Goal: Task Accomplishment & Management: Use online tool/utility

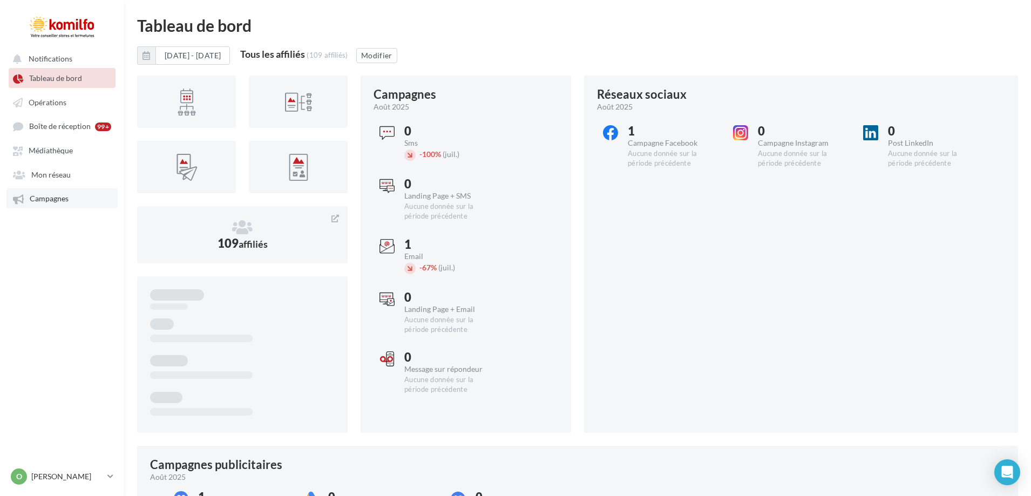
click at [43, 206] on link "Campagnes" at bounding box center [61, 197] width 111 height 19
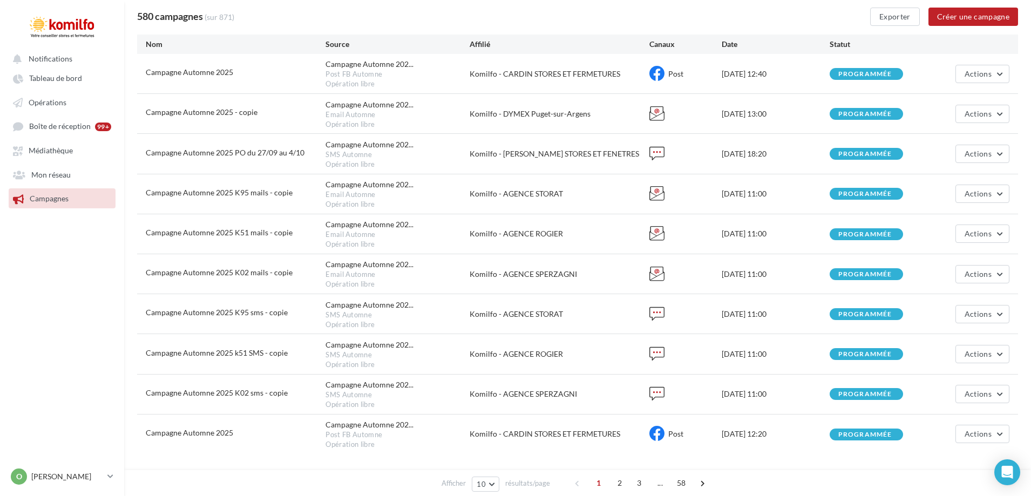
scroll to position [108, 0]
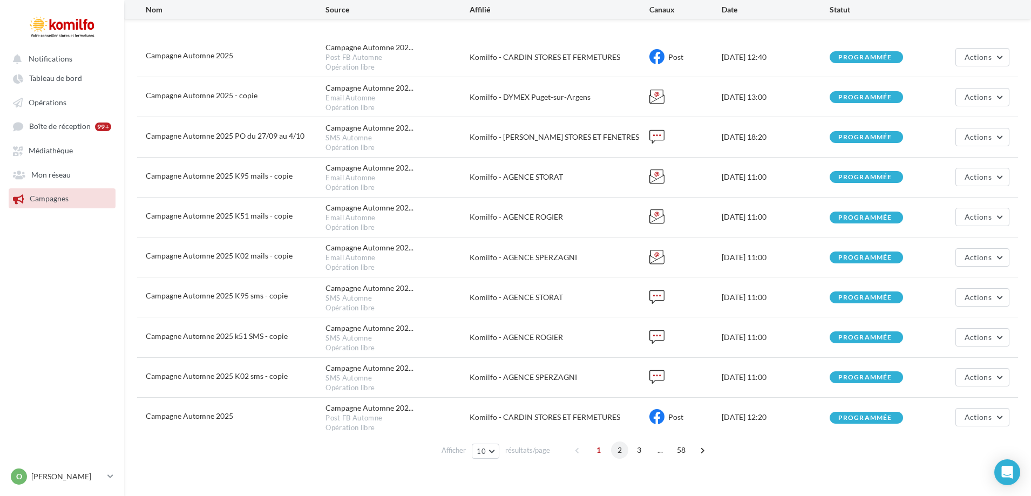
click at [618, 446] on span "2" at bounding box center [619, 449] width 17 height 17
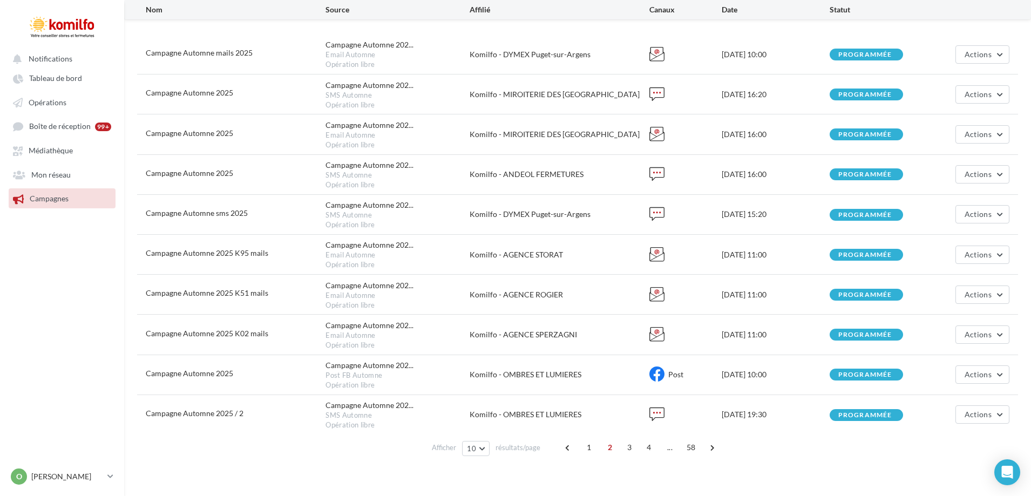
scroll to position [128, 0]
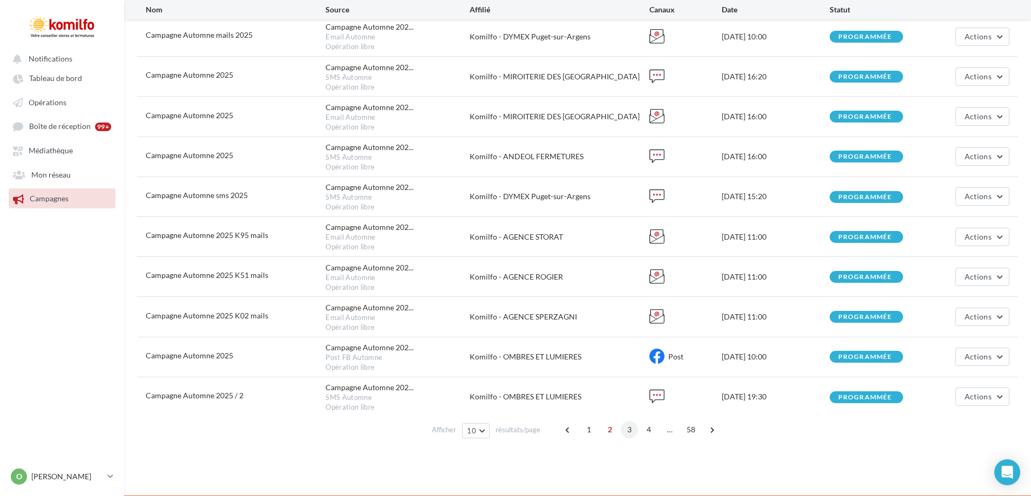
click at [624, 430] on span "3" at bounding box center [629, 429] width 17 height 17
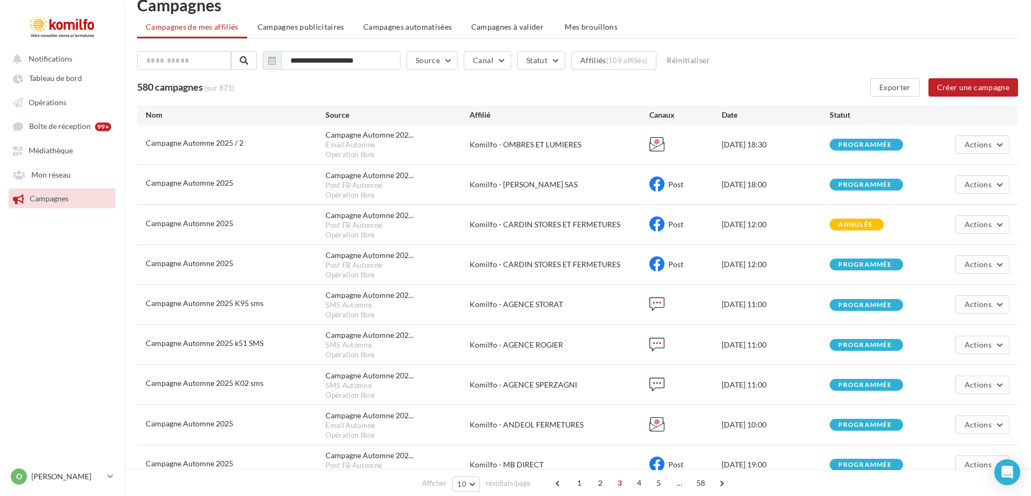
scroll to position [74, 0]
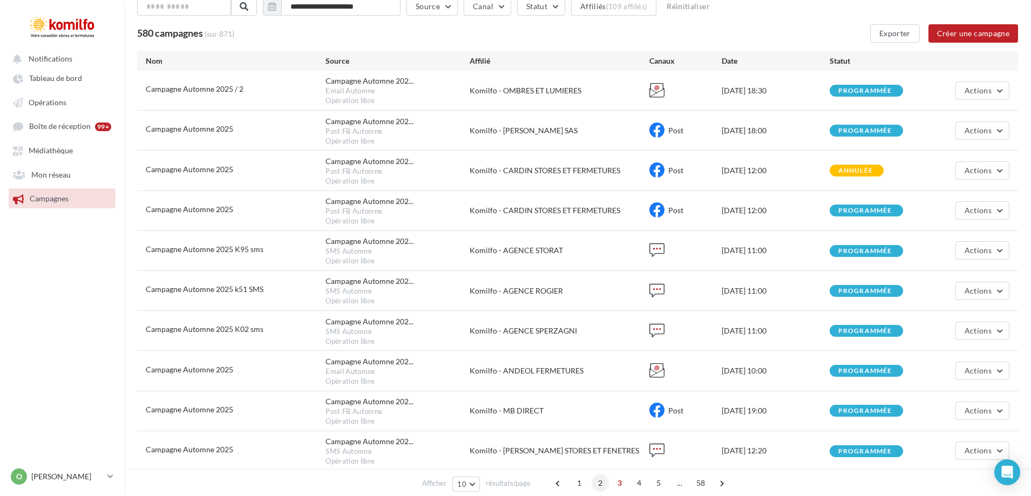
click at [596, 482] on span "2" at bounding box center [599, 482] width 17 height 17
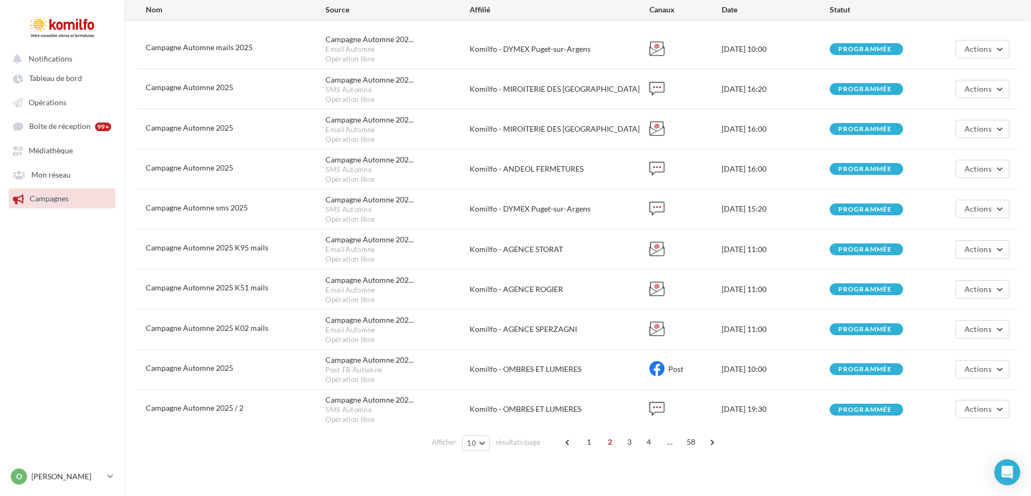
scroll to position [130, 0]
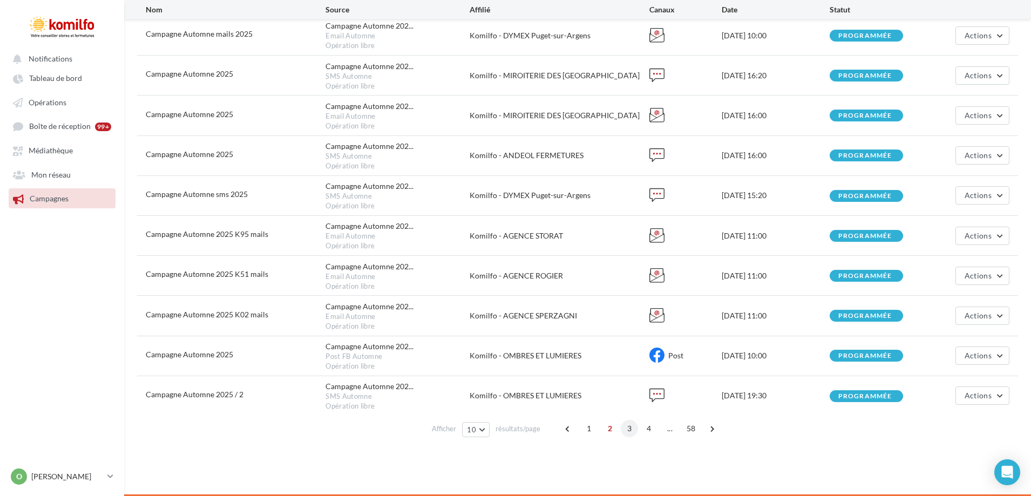
click at [625, 426] on span "3" at bounding box center [629, 428] width 17 height 17
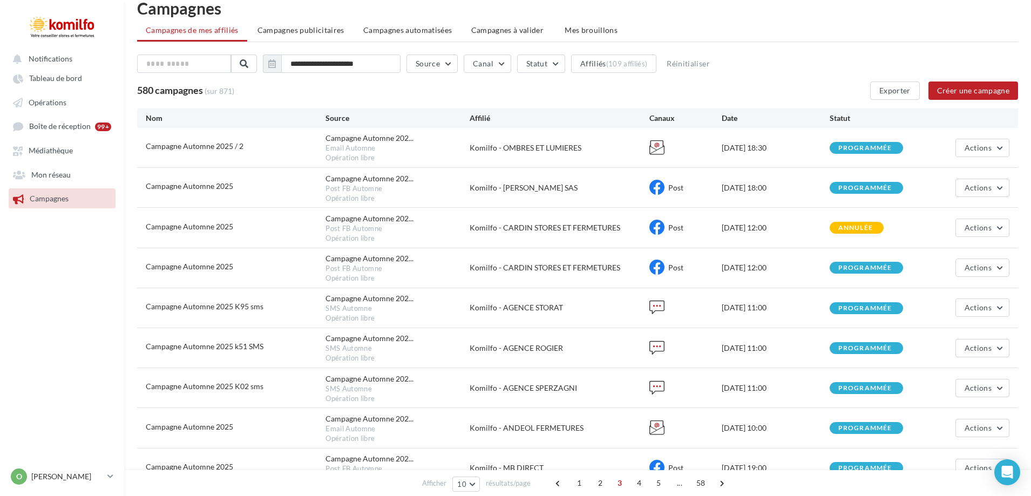
scroll to position [21, 0]
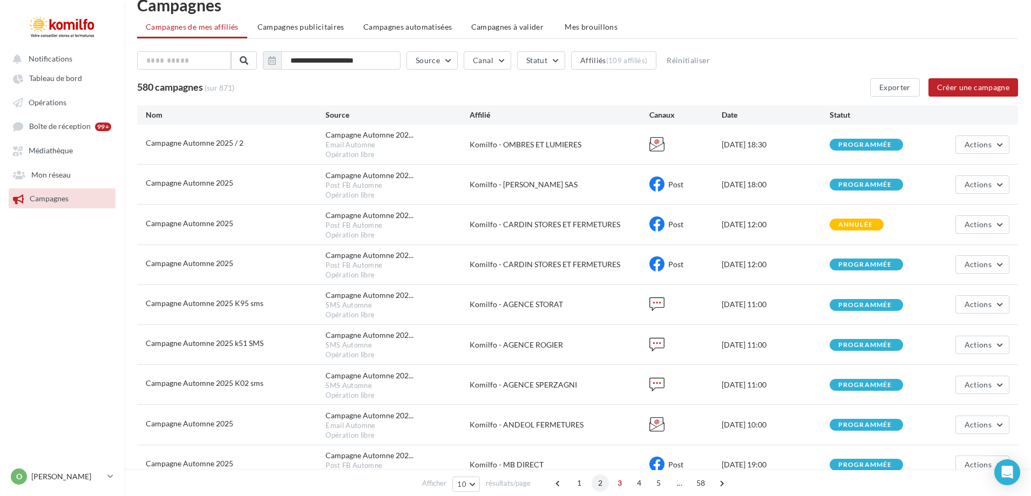
click at [599, 484] on span "2" at bounding box center [599, 482] width 17 height 17
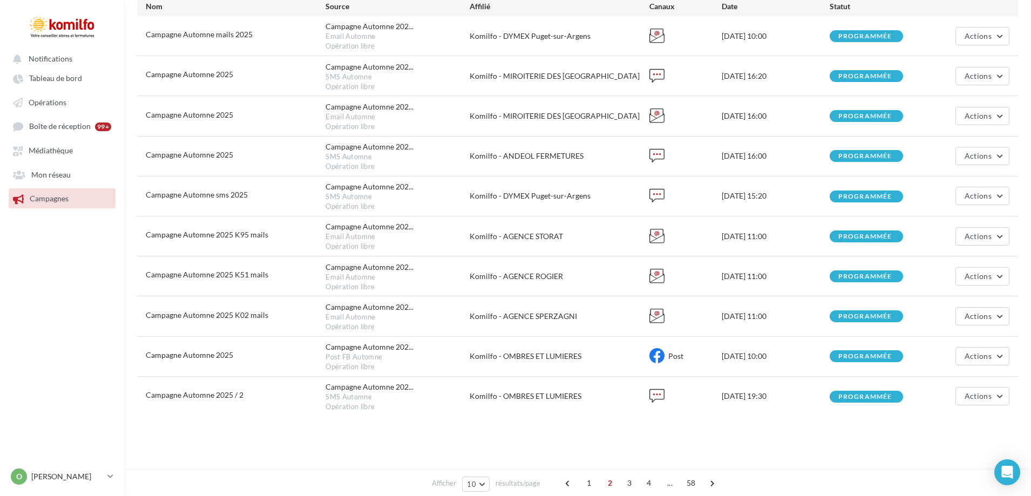
scroll to position [130, 0]
